Goal: Entertainment & Leisure: Consume media (video, audio)

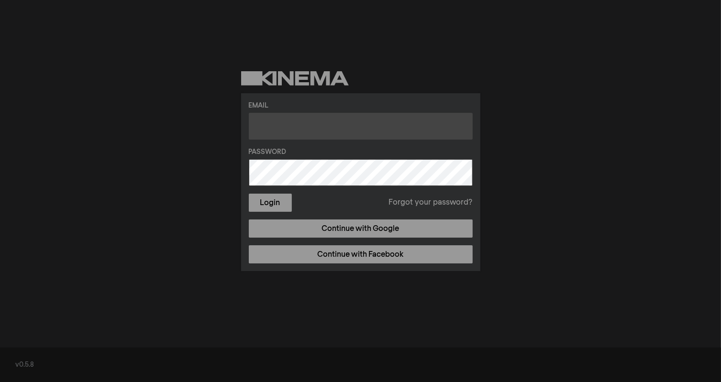
click at [322, 129] on input "text" at bounding box center [361, 126] width 224 height 27
type input "[EMAIL_ADDRESS][DOMAIN_NAME]"
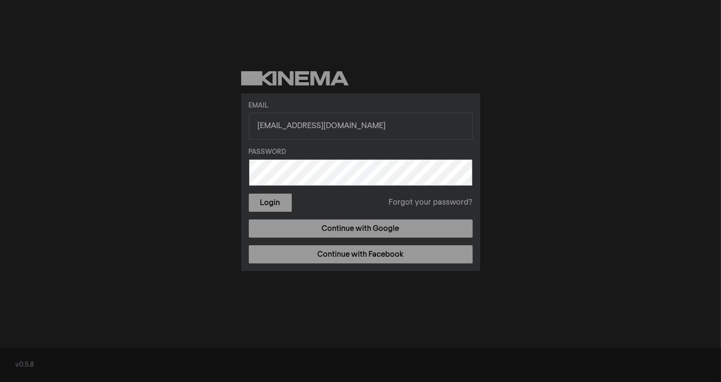
click at [249, 194] on button "Login" at bounding box center [270, 203] width 43 height 18
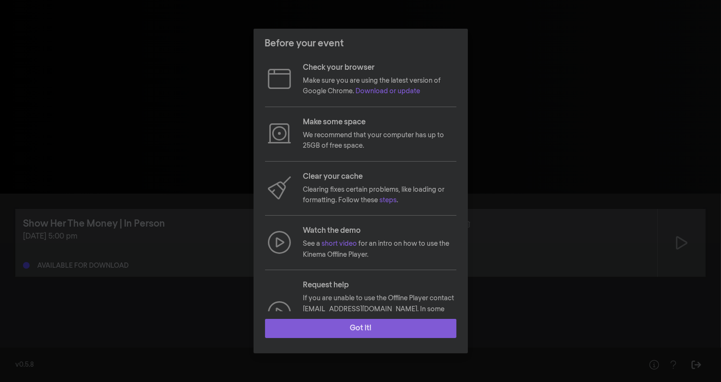
click at [340, 335] on button "Got it!" at bounding box center [360, 328] width 191 height 19
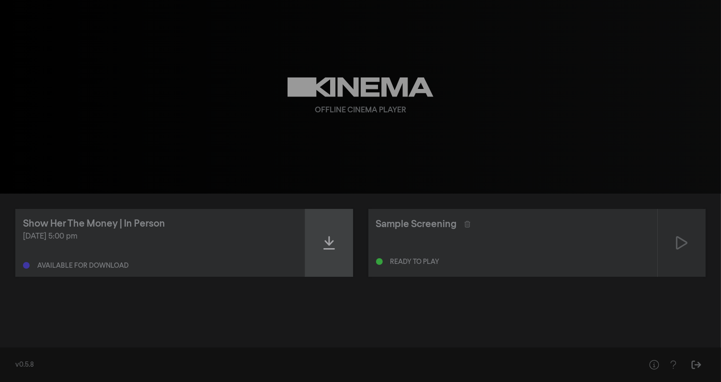
click at [335, 260] on div at bounding box center [329, 243] width 48 height 68
click at [327, 249] on icon at bounding box center [329, 242] width 11 height 15
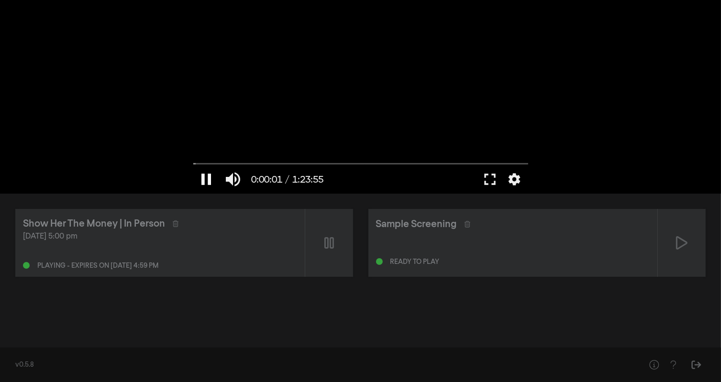
click at [203, 173] on button "pause" at bounding box center [206, 179] width 27 height 29
click at [204, 174] on button "play_arrow" at bounding box center [206, 179] width 27 height 29
click at [209, 179] on button "pause" at bounding box center [206, 179] width 27 height 29
click at [499, 178] on button "fullscreen" at bounding box center [490, 179] width 27 height 29
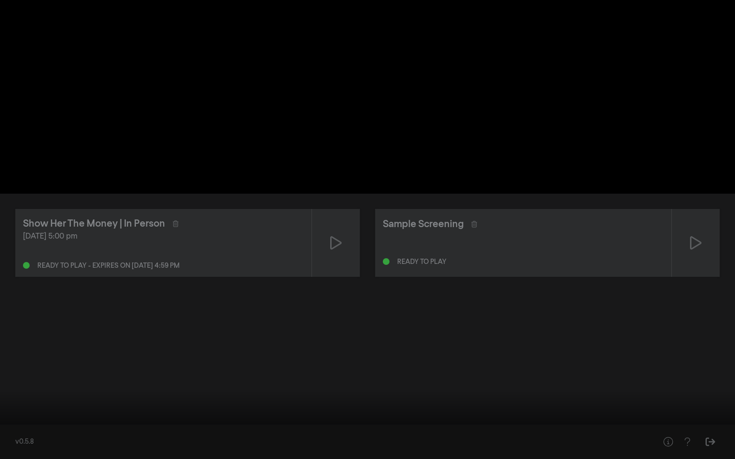
drag, startPoint x: 6, startPoint y: 430, endPoint x: 0, endPoint y: 429, distance: 6.4
click at [5, 382] on input "Seek" at bounding box center [368, 429] width 726 height 6
click at [16, 382] on button "play_arrow" at bounding box center [18, 445] width 27 height 29
type input "0.02"
click at [16, 382] on button "pause" at bounding box center [18, 445] width 27 height 29
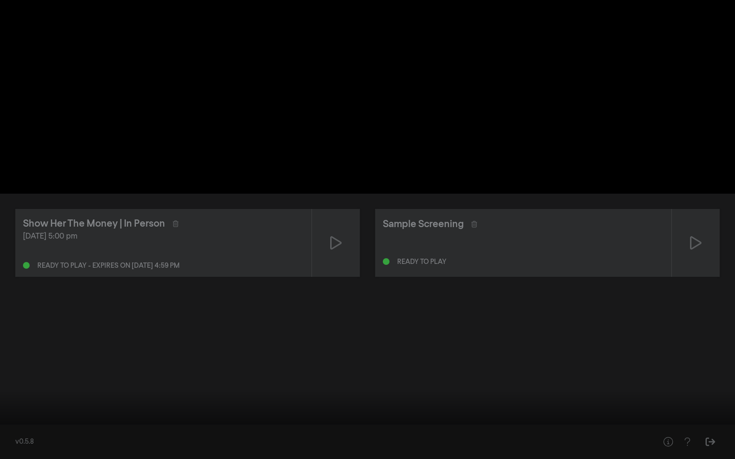
type input "0"
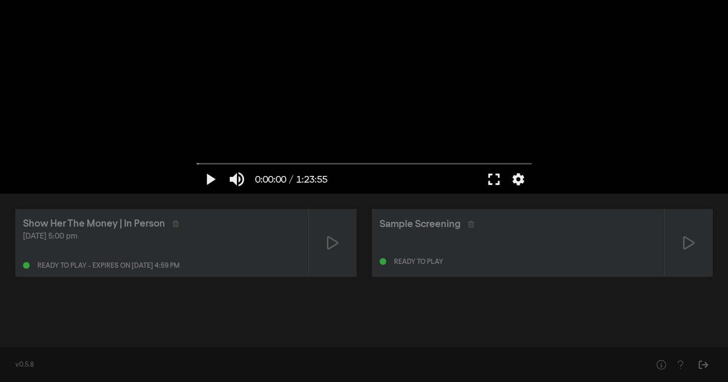
click at [492, 183] on button "fullscreen" at bounding box center [493, 179] width 27 height 29
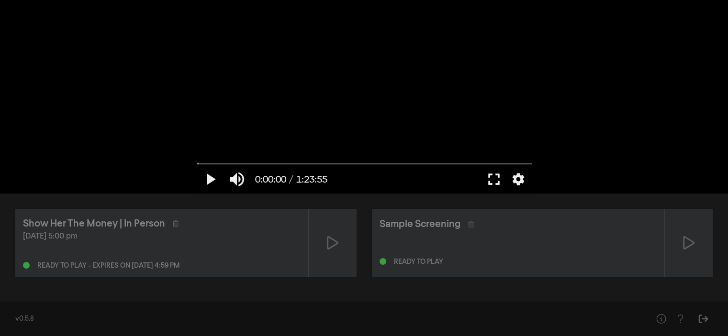
click at [489, 184] on button "fullscreen" at bounding box center [493, 179] width 27 height 29
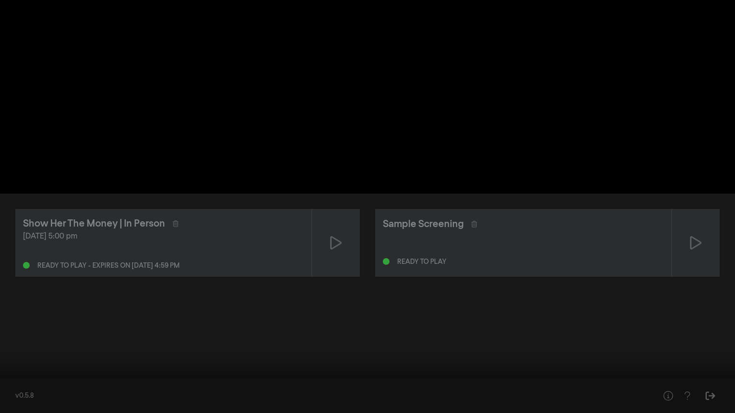
click at [679, 382] on button "fullscreen_exit" at bounding box center [692, 399] width 27 height 29
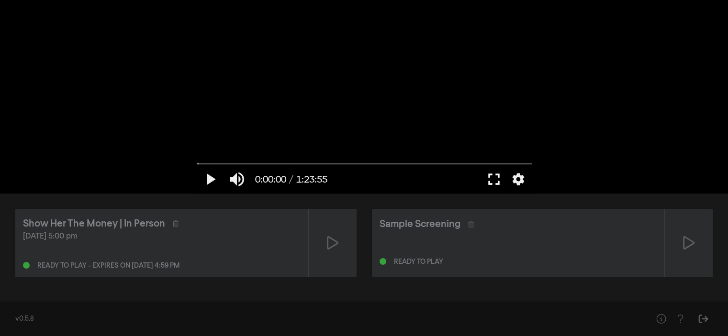
click at [491, 178] on button "fullscreen" at bounding box center [493, 179] width 27 height 29
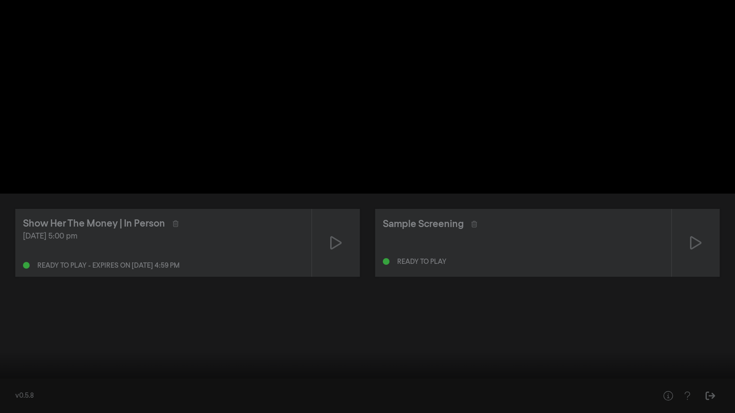
click at [14, 382] on button "play_arrow" at bounding box center [18, 399] width 27 height 29
type input "2.207197"
